Goal: Task Accomplishment & Management: Manage account settings

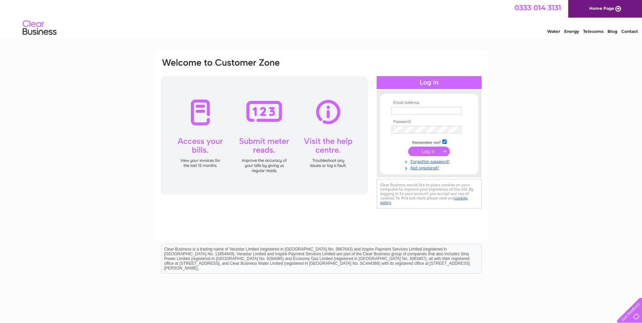
type input "invoice@blairtummock.org.uk"
click at [424, 150] on input "submit" at bounding box center [429, 151] width 42 height 9
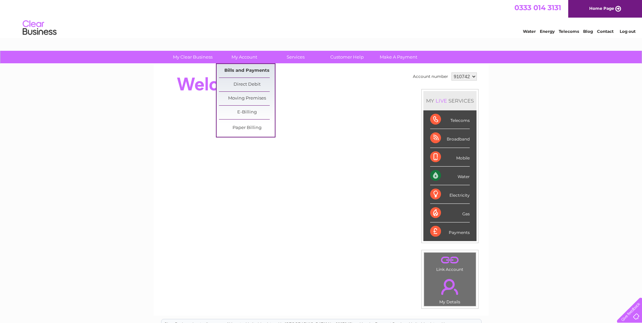
click at [245, 70] on link "Bills and Payments" at bounding box center [247, 71] width 56 height 14
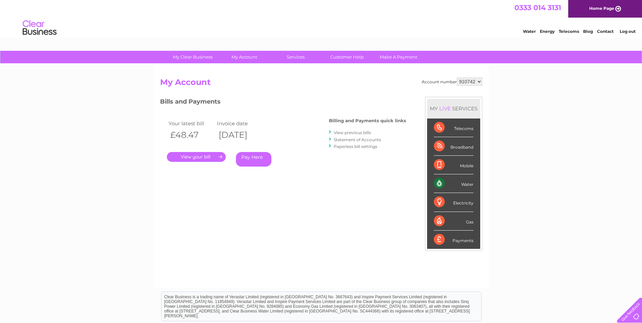
click at [195, 156] on link "." at bounding box center [196, 157] width 59 height 10
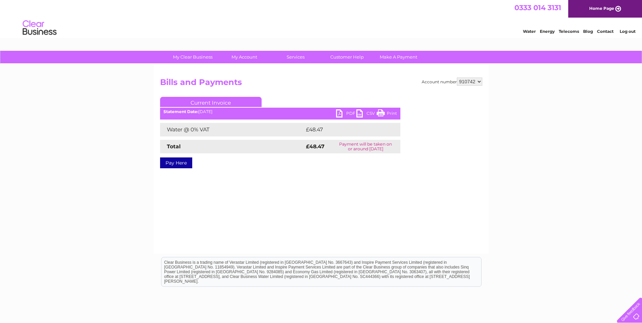
click at [348, 111] on link "PDF" at bounding box center [346, 114] width 20 height 10
click at [480, 82] on select "910742 931935 940876 992907" at bounding box center [469, 82] width 25 height 8
select select "931935"
click at [457, 78] on select "910742 931935 940876 992907" at bounding box center [469, 82] width 25 height 8
click at [344, 112] on link "PDF" at bounding box center [346, 114] width 20 height 10
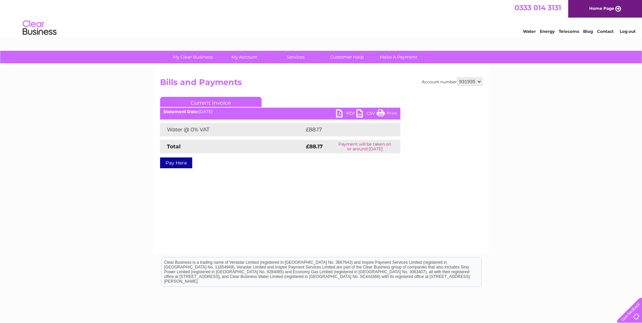
click at [479, 82] on select "910742 931935 940876 992907" at bounding box center [469, 82] width 25 height 8
select select "940876"
click at [457, 78] on select "910742 931935 940876 992907" at bounding box center [469, 82] width 25 height 8
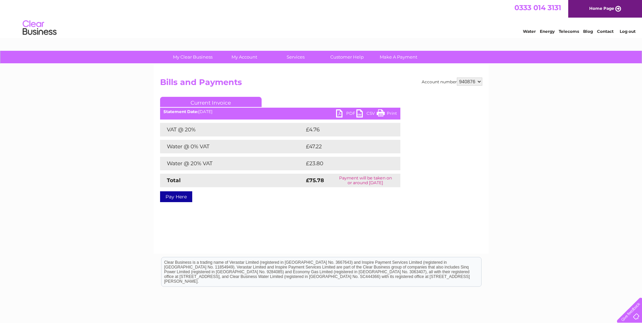
click at [349, 113] on link "PDF" at bounding box center [346, 114] width 20 height 10
